Goal: Task Accomplishment & Management: Manage account settings

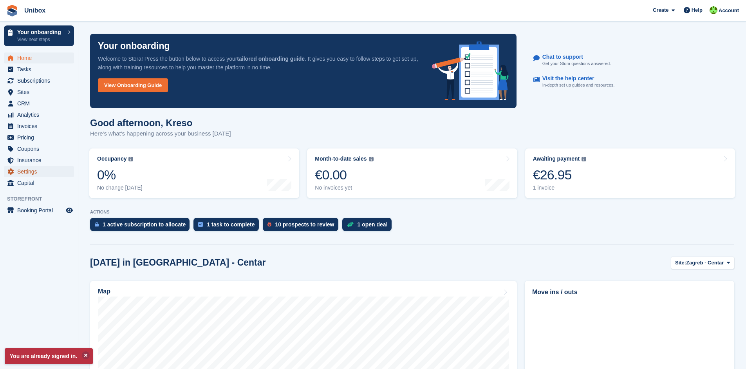
click at [37, 170] on span "Settings" at bounding box center [40, 171] width 47 height 11
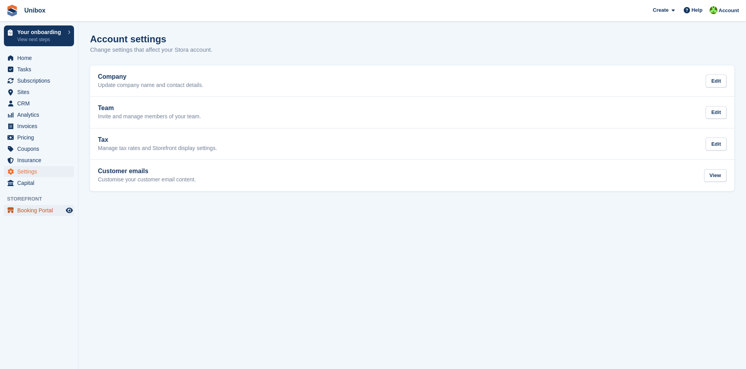
click at [48, 214] on span "Booking Portal" at bounding box center [40, 210] width 47 height 11
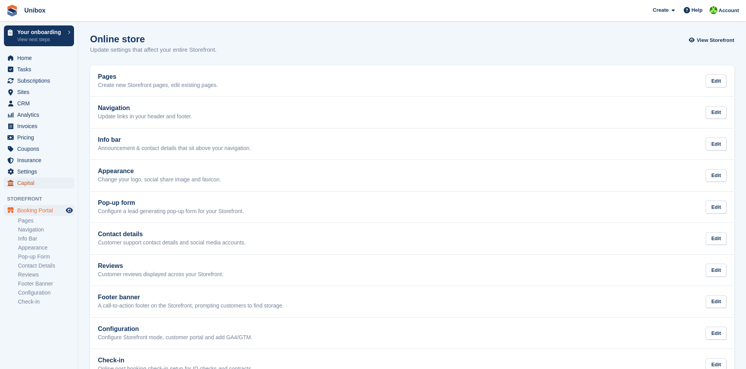
click at [29, 185] on span "Capital" at bounding box center [40, 182] width 47 height 11
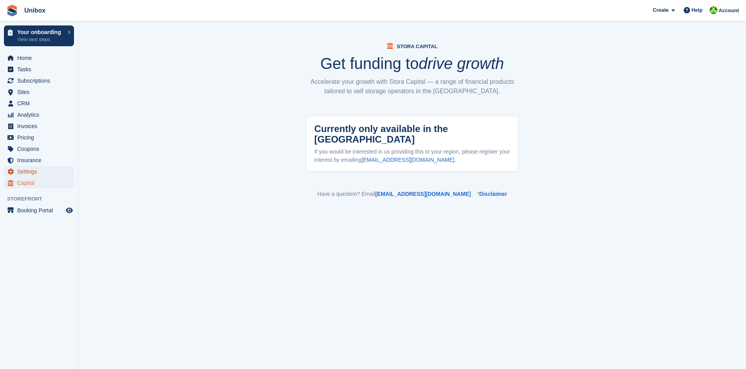
click at [31, 174] on span "Settings" at bounding box center [40, 171] width 47 height 11
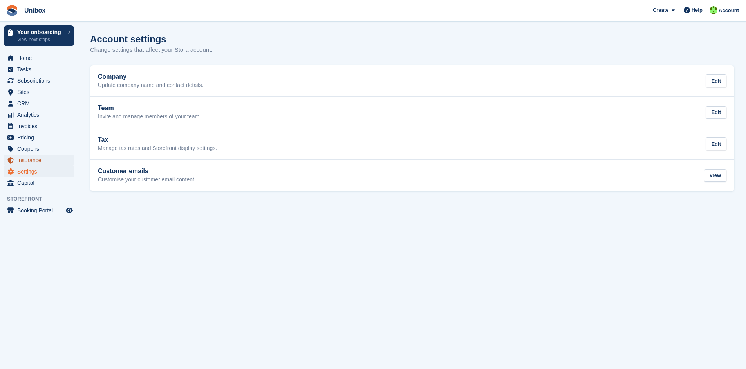
click at [30, 159] on span "Insurance" at bounding box center [40, 160] width 47 height 11
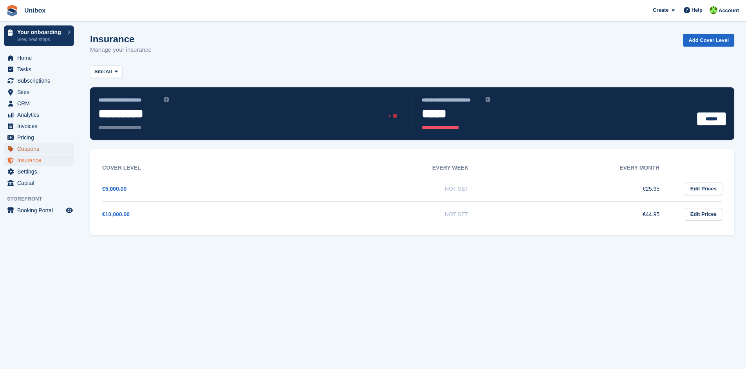
click at [31, 149] on span "Coupons" at bounding box center [40, 148] width 47 height 11
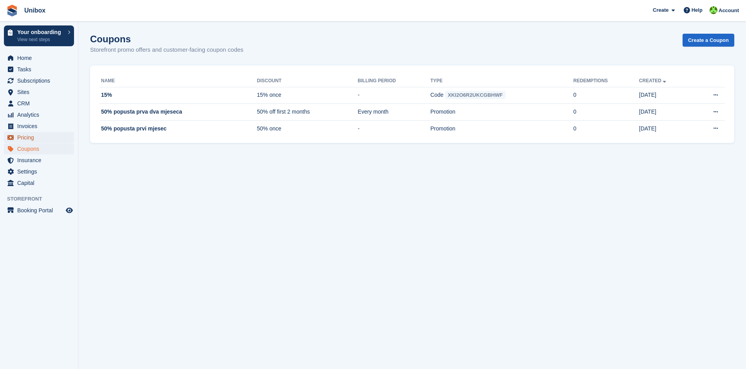
click at [31, 140] on span "Pricing" at bounding box center [40, 137] width 47 height 11
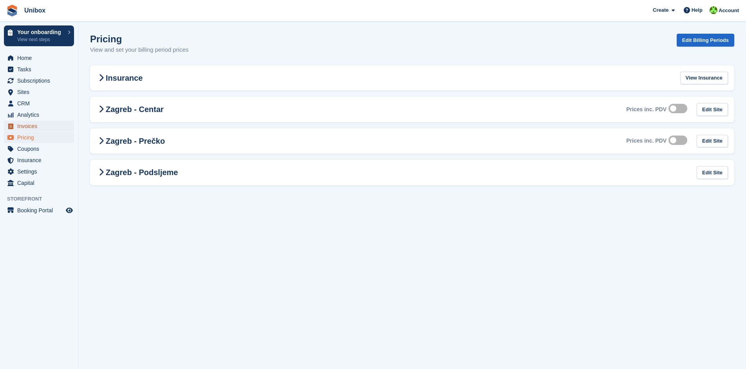
click at [30, 125] on span "Invoices" at bounding box center [40, 126] width 47 height 11
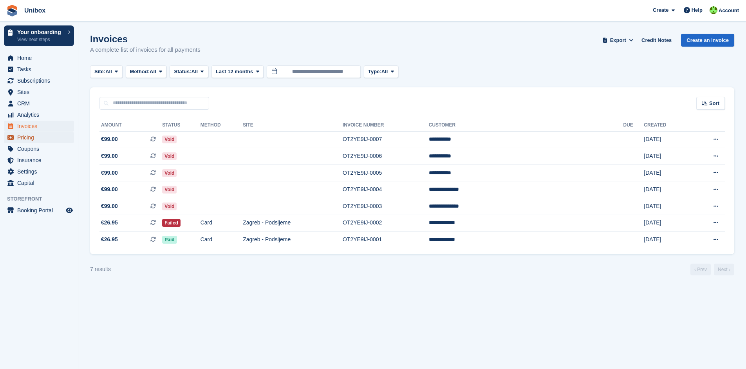
click at [28, 136] on span "Pricing" at bounding box center [40, 137] width 47 height 11
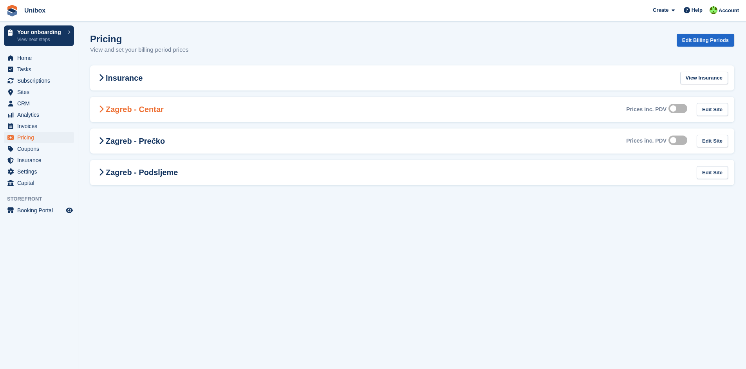
click at [103, 111] on icon at bounding box center [101, 109] width 5 height 8
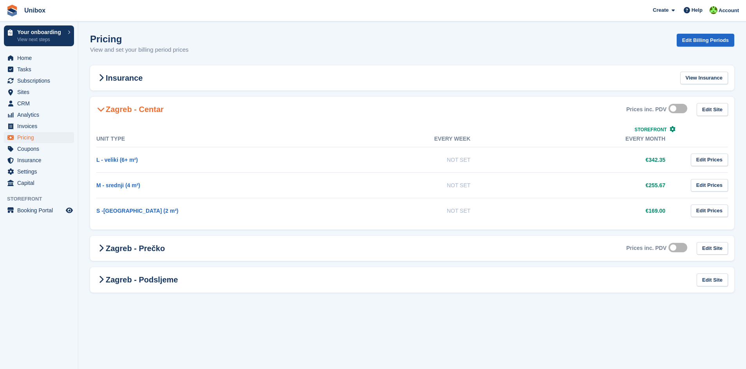
click at [103, 111] on icon at bounding box center [101, 109] width 8 height 8
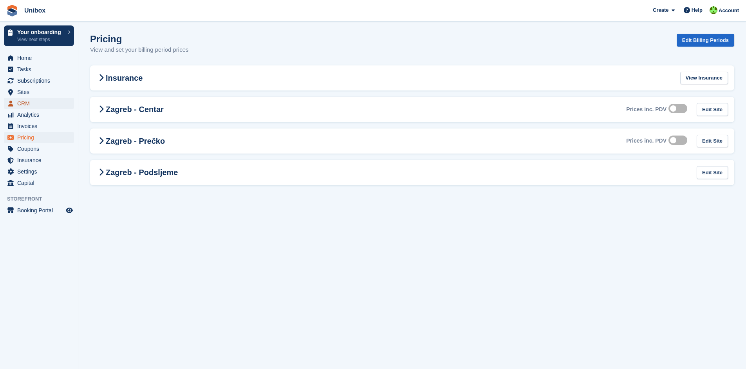
click at [24, 103] on span "CRM" at bounding box center [40, 103] width 47 height 11
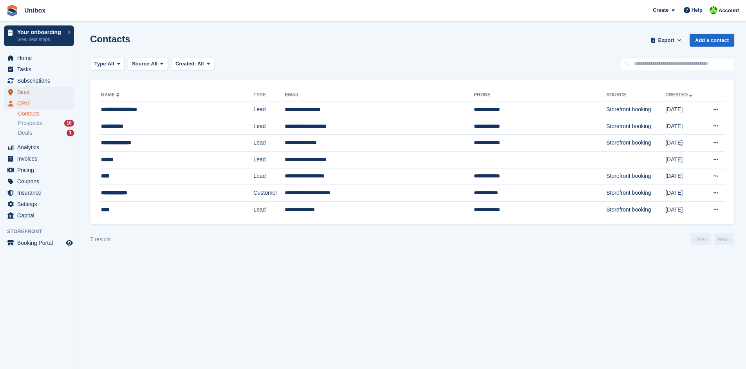
click at [24, 95] on span "Sites" at bounding box center [40, 92] width 47 height 11
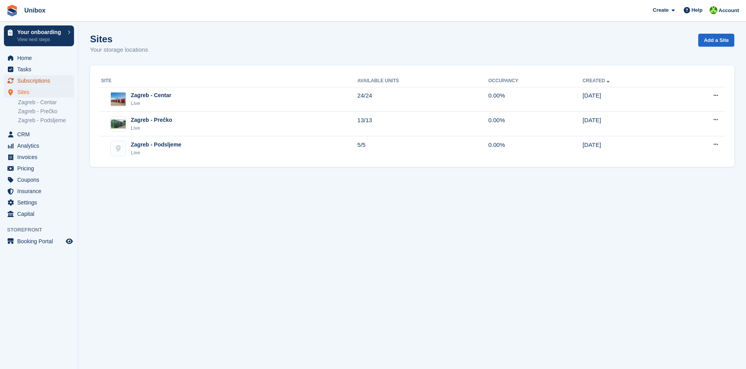
click at [29, 84] on span "Subscriptions" at bounding box center [40, 80] width 47 height 11
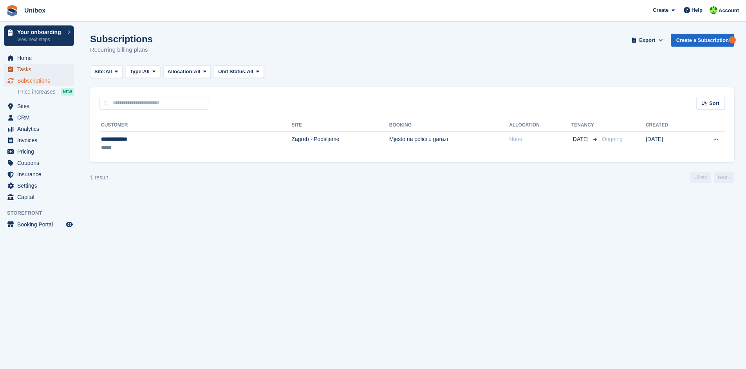
click at [29, 72] on span "Tasks" at bounding box center [40, 69] width 47 height 11
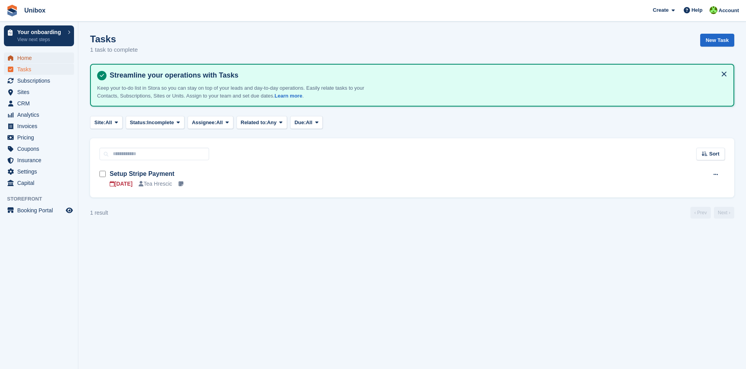
click at [27, 61] on span "Home" at bounding box center [40, 57] width 47 height 11
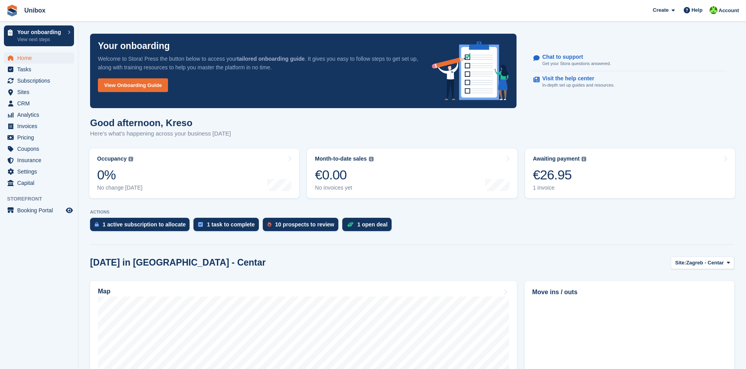
click at [39, 261] on aside "Your onboarding View next steps Home Tasks Subscriptions Subscriptions Subscrip…" at bounding box center [39, 187] width 78 height 330
click at [30, 128] on span "Invoices" at bounding box center [40, 126] width 47 height 11
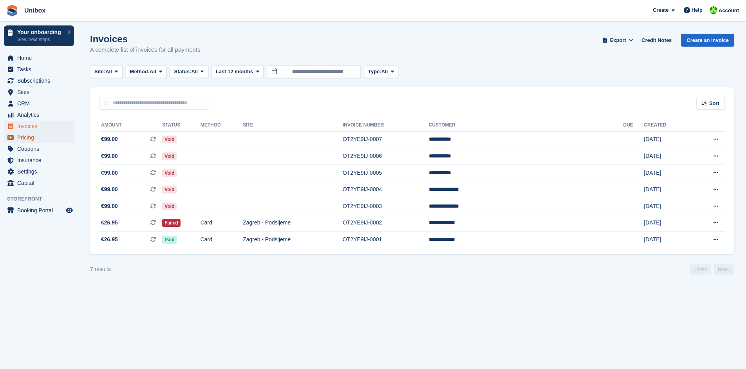
click at [29, 140] on span "Pricing" at bounding box center [40, 137] width 47 height 11
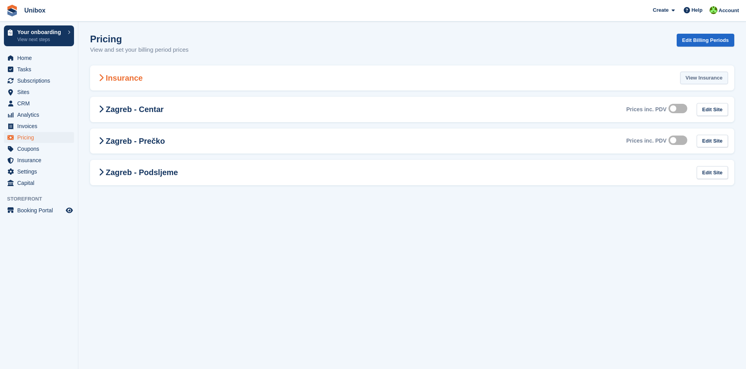
click at [711, 80] on link "View Insurance" at bounding box center [704, 78] width 48 height 13
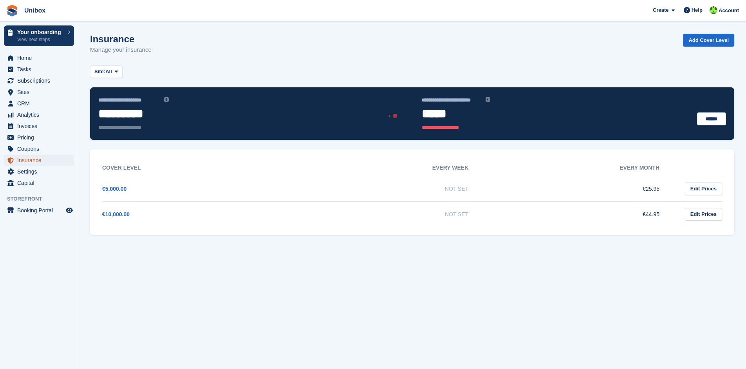
click at [34, 163] on span "Insurance" at bounding box center [40, 160] width 47 height 11
click at [32, 151] on span "Coupons" at bounding box center [40, 148] width 47 height 11
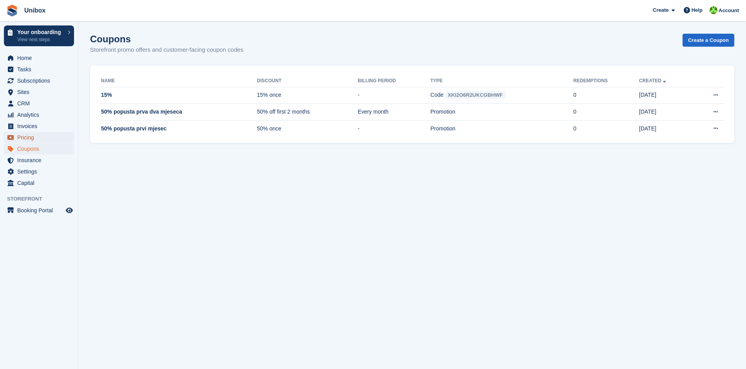
click at [30, 139] on span "Pricing" at bounding box center [40, 137] width 47 height 11
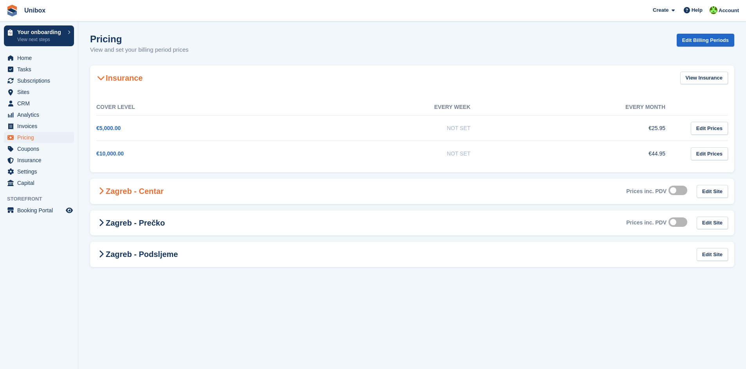
click at [104, 193] on span at bounding box center [100, 190] width 9 height 9
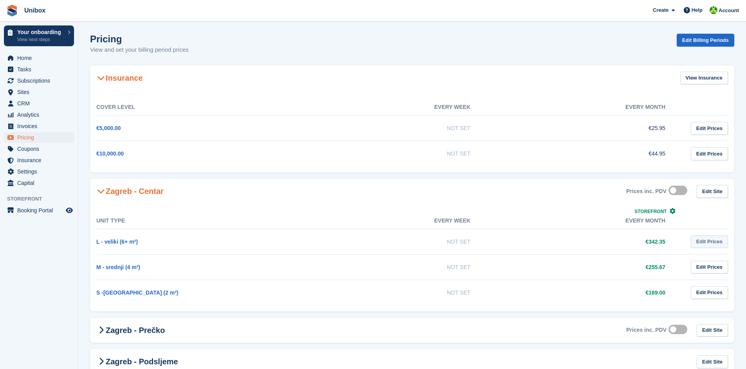
click at [715, 244] on link "Edit Prices" at bounding box center [709, 241] width 37 height 13
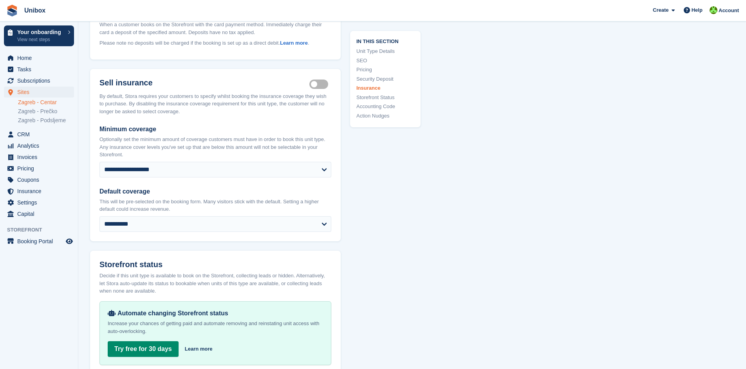
scroll to position [1017, 0]
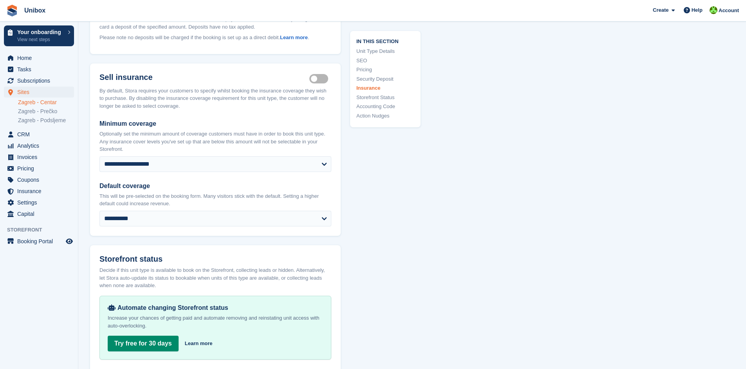
click at [43, 116] on ul "Zagreb - Centar Zagreb - Prečko Zagreb - Podsljeme" at bounding box center [48, 111] width 60 height 27
click at [49, 114] on link "Zagreb - Prečko" at bounding box center [46, 111] width 56 height 7
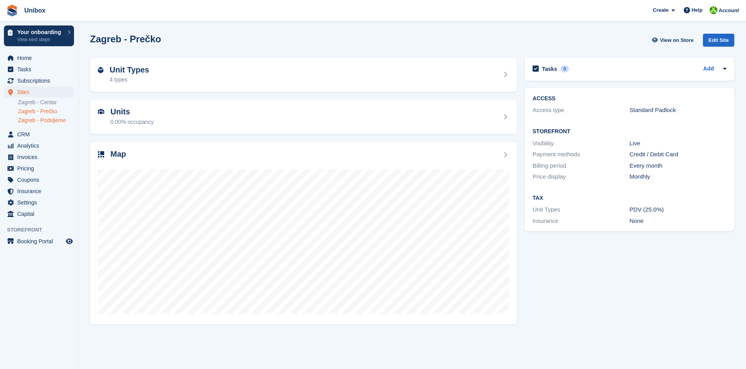
click at [49, 124] on link "Zagreb - Podsljeme" at bounding box center [46, 120] width 56 height 7
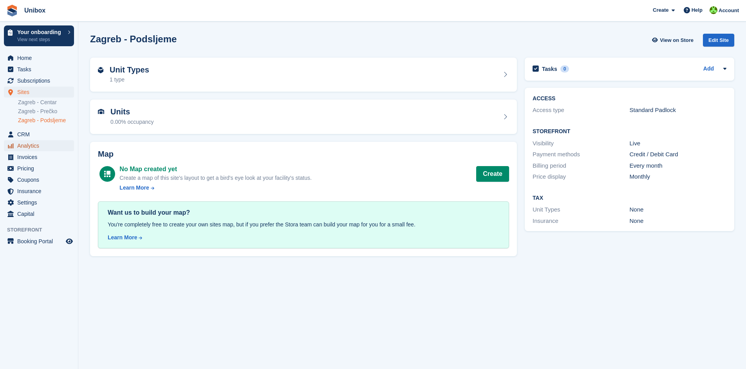
click at [33, 146] on span "Analytics" at bounding box center [40, 145] width 47 height 11
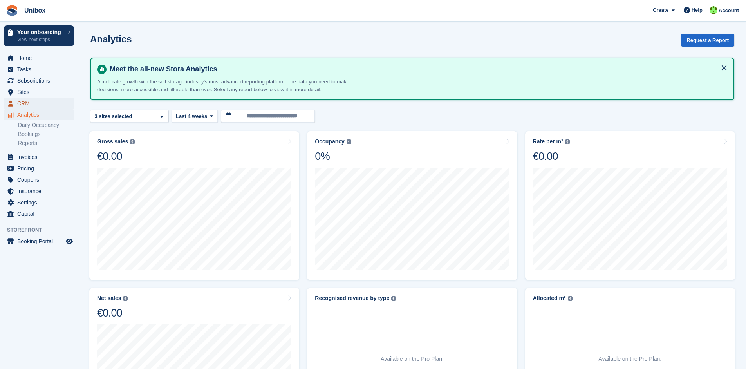
click at [28, 105] on span "CRM" at bounding box center [40, 103] width 47 height 11
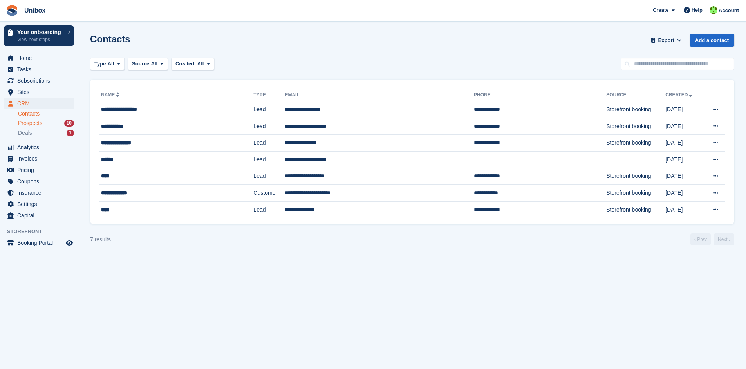
click at [32, 121] on span "Prospects" at bounding box center [30, 122] width 24 height 7
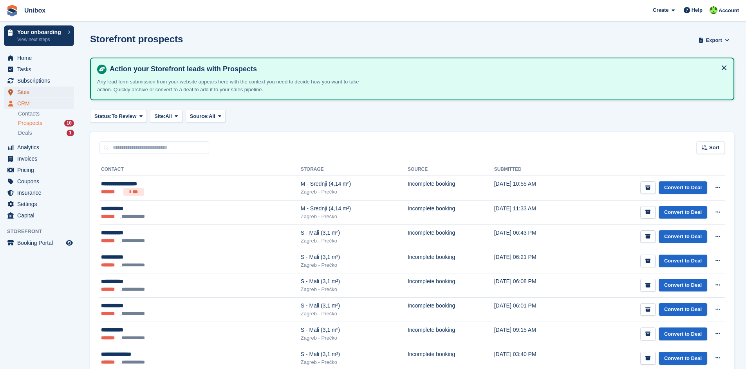
click at [26, 93] on span "Sites" at bounding box center [40, 92] width 47 height 11
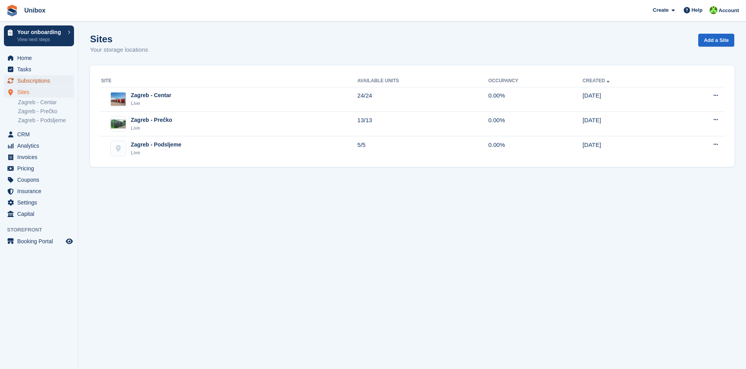
click at [30, 80] on span "Subscriptions" at bounding box center [40, 80] width 47 height 11
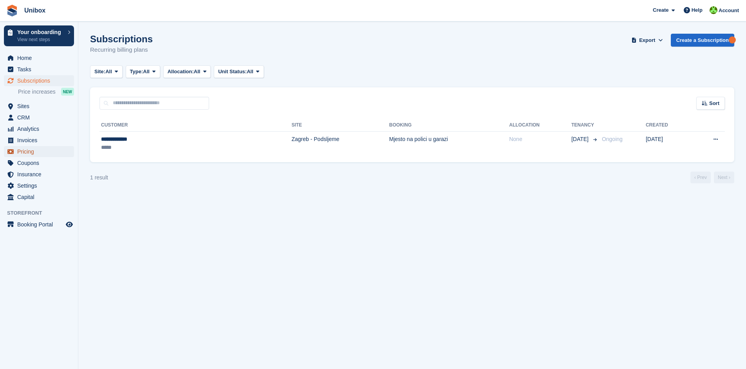
click at [29, 156] on span "Pricing" at bounding box center [40, 151] width 47 height 11
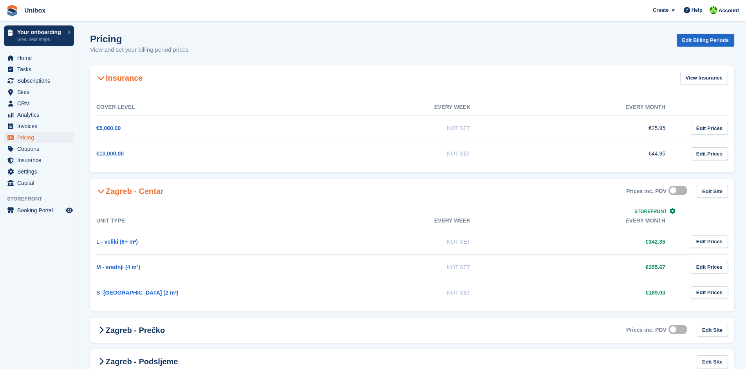
scroll to position [24, 0]
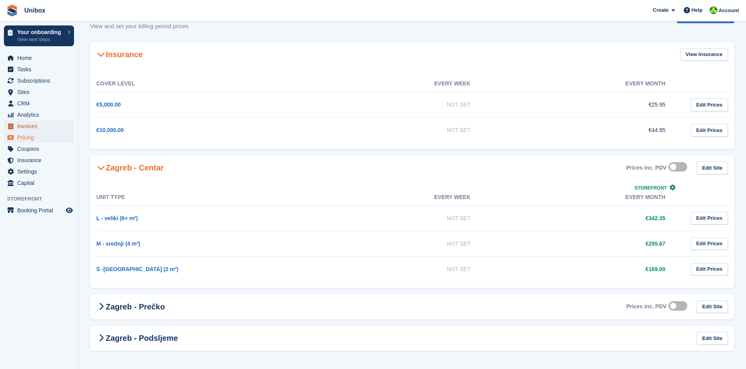
click at [34, 130] on span "Invoices" at bounding box center [40, 126] width 47 height 11
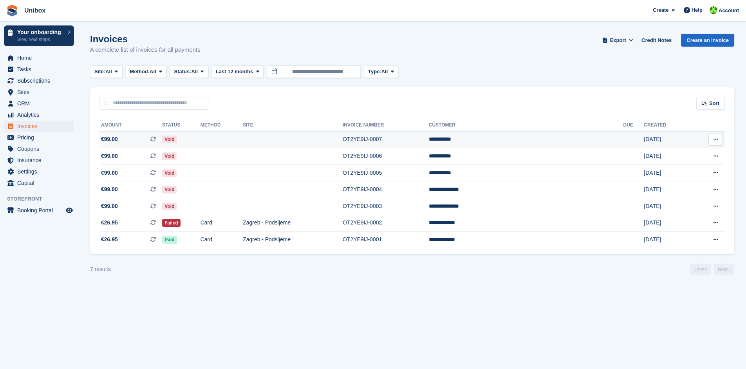
click at [429, 141] on td "OT2YE9IJ-0007" at bounding box center [386, 139] width 86 height 17
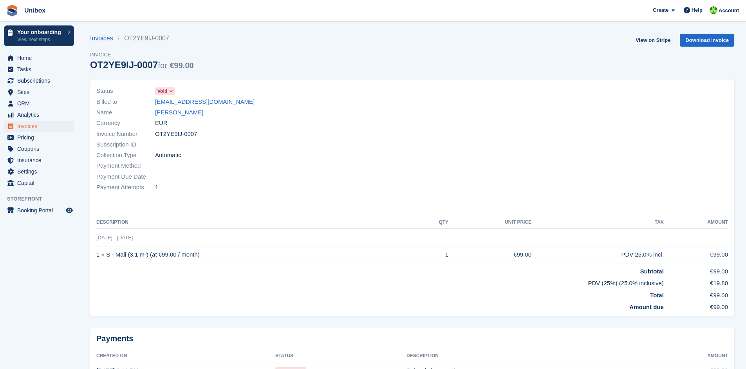
scroll to position [2, 0]
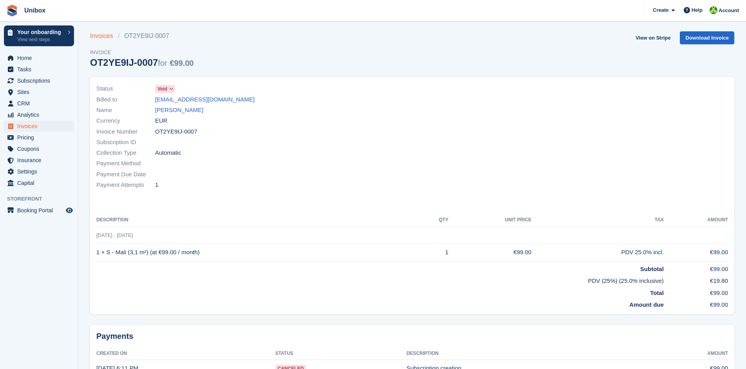
click at [103, 37] on link "Invoices" at bounding box center [104, 35] width 28 height 9
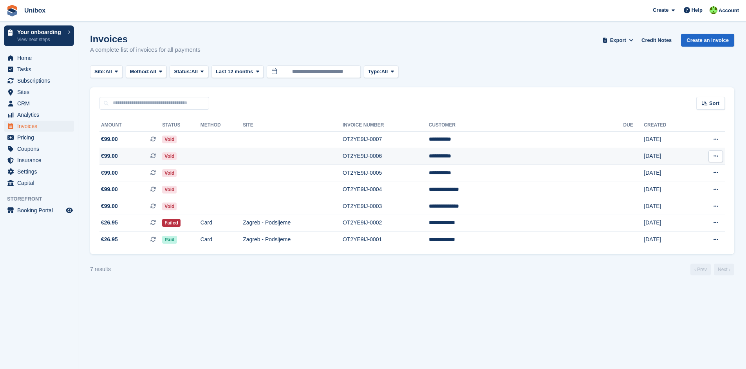
click at [111, 159] on span "€99.00" at bounding box center [109, 156] width 17 height 8
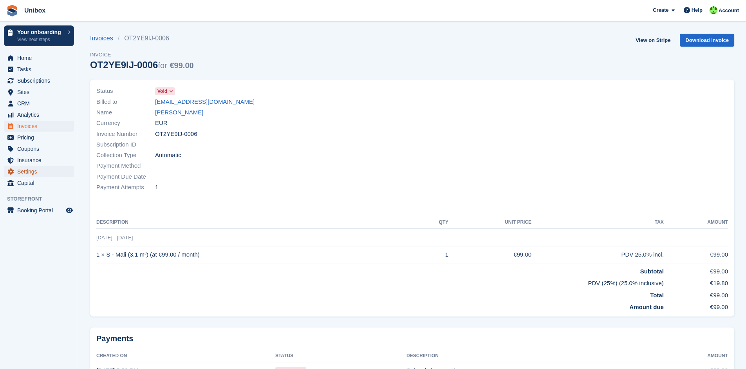
click at [31, 172] on span "Settings" at bounding box center [40, 171] width 47 height 11
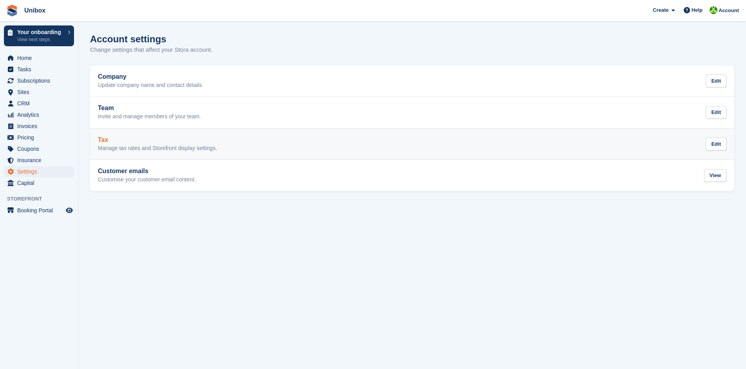
click at [137, 140] on h2 "Tax" at bounding box center [157, 139] width 119 height 7
